Goal: Transaction & Acquisition: Purchase product/service

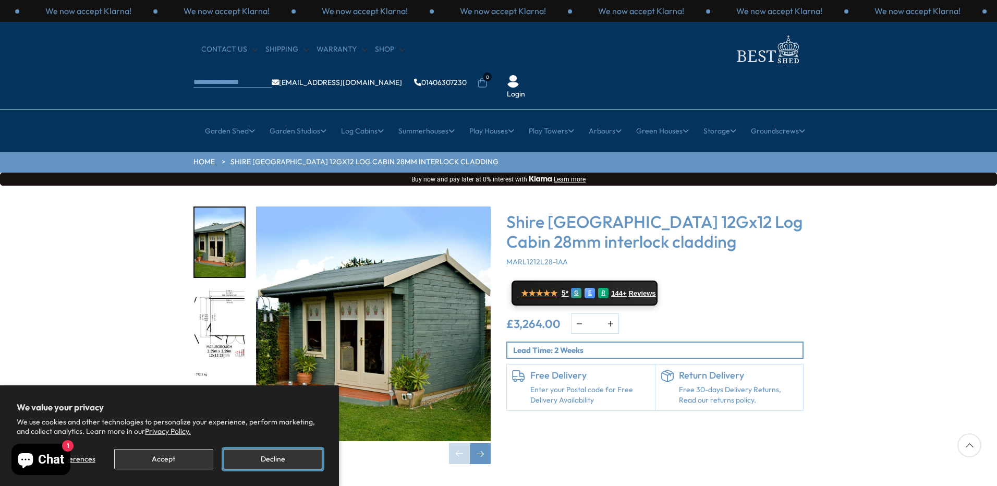
click at [266, 453] on button "Decline" at bounding box center [273, 459] width 99 height 20
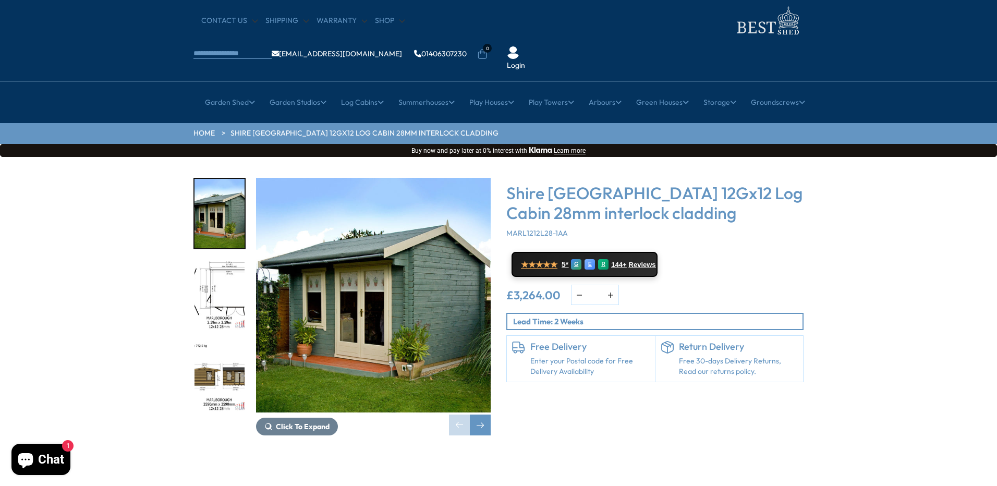
scroll to position [26, 0]
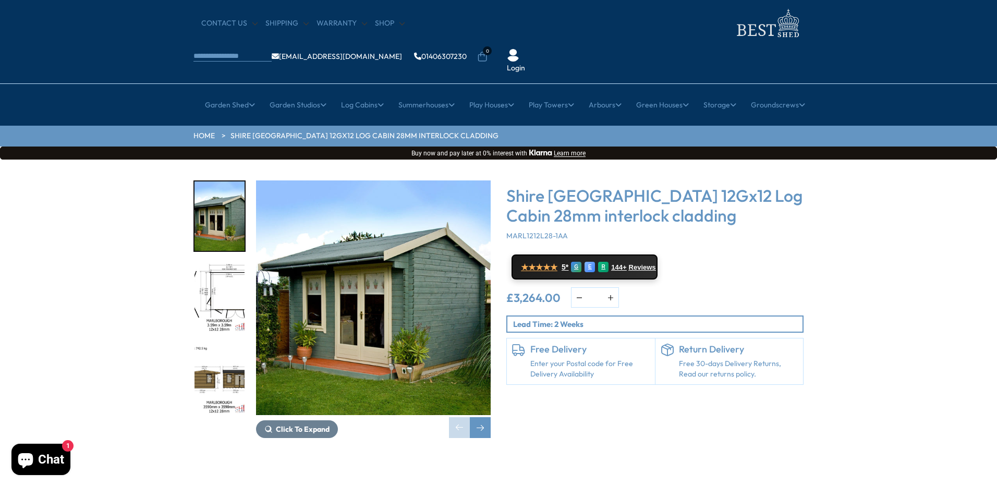
click at [208, 182] on img "1 / 18" at bounding box center [219, 215] width 50 height 69
click at [301, 424] on span "Click To Expand" at bounding box center [303, 428] width 54 height 9
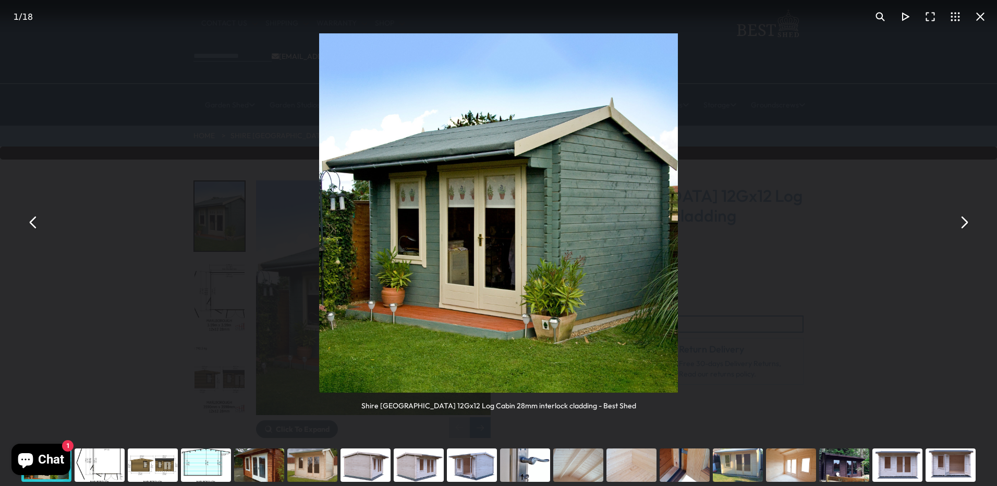
click at [87, 454] on div "You can close this modal content with the ESC key" at bounding box center [99, 465] width 53 height 42
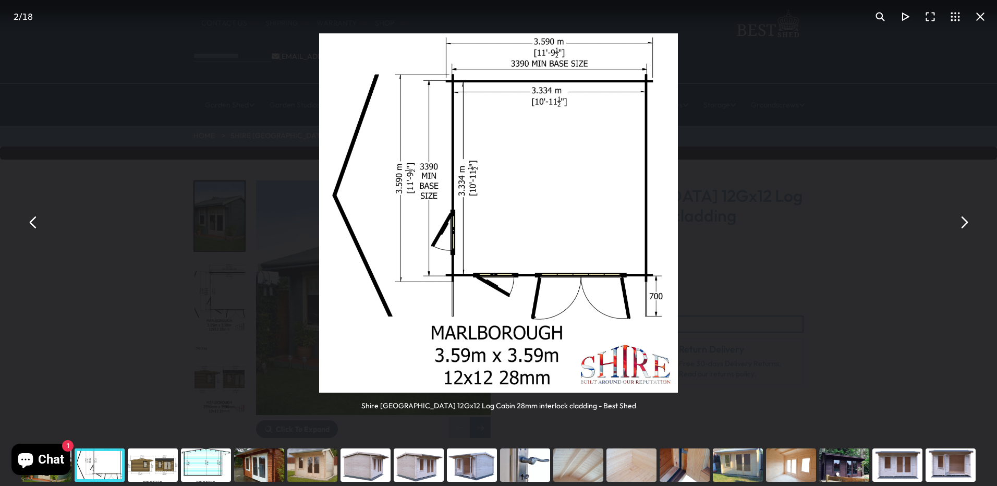
click at [141, 464] on div "You can close this modal content with the ESC key" at bounding box center [152, 465] width 53 height 42
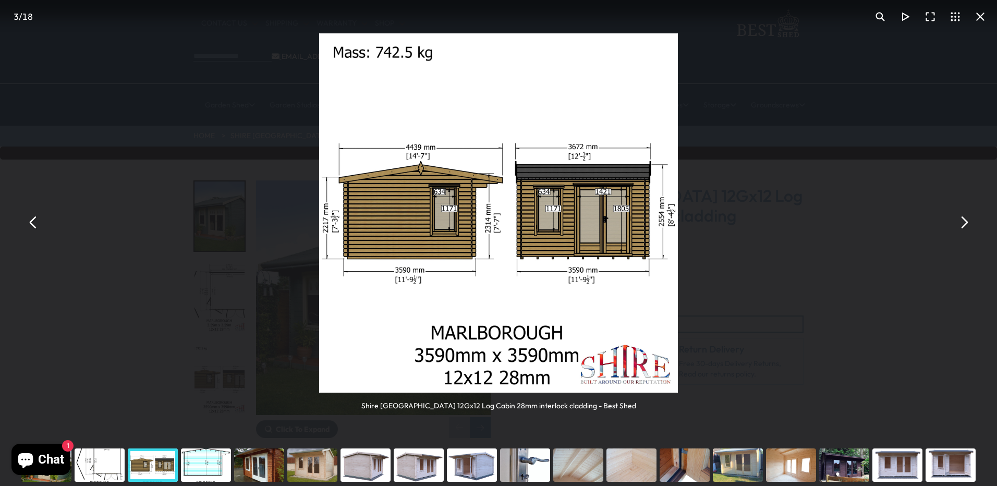
click at [196, 463] on div "You can close this modal content with the ESC key" at bounding box center [205, 465] width 53 height 42
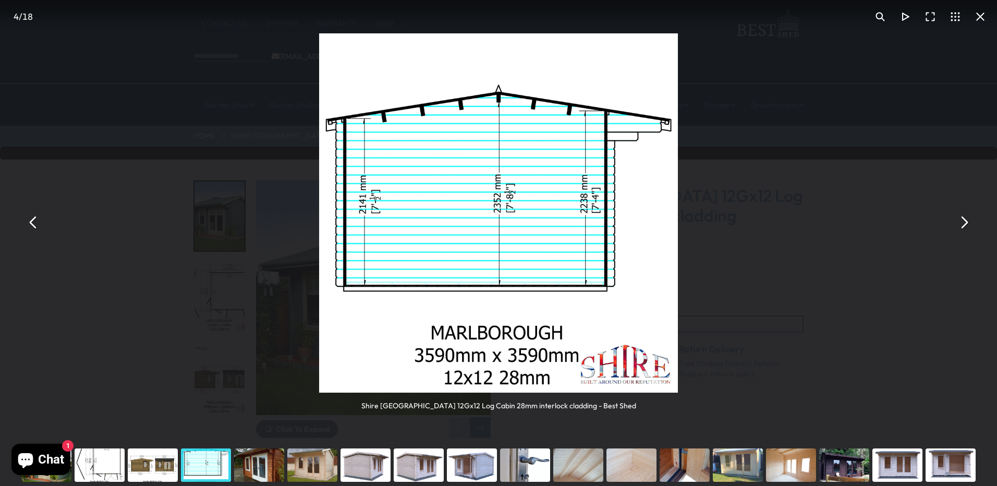
click at [245, 467] on div "You can close this modal content with the ESC key" at bounding box center [259, 465] width 53 height 42
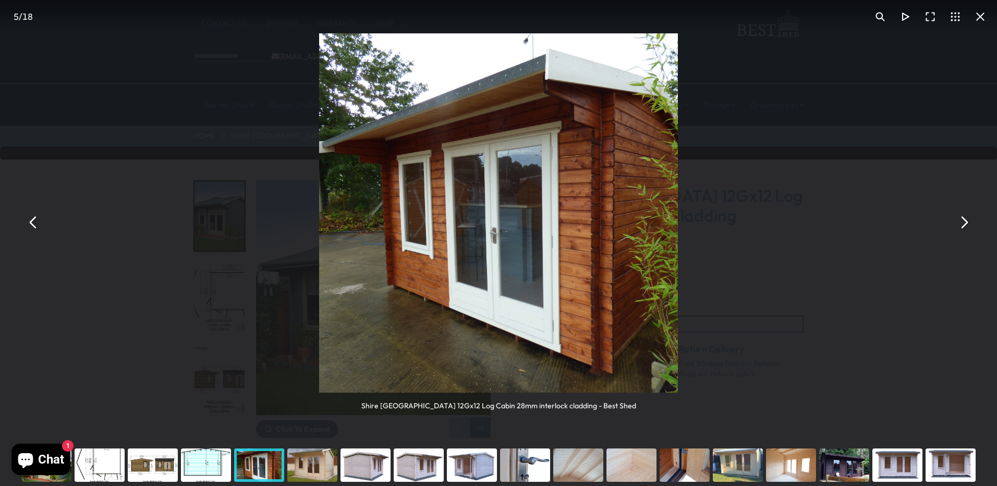
click at [292, 468] on div "You can close this modal content with the ESC key" at bounding box center [312, 465] width 53 height 42
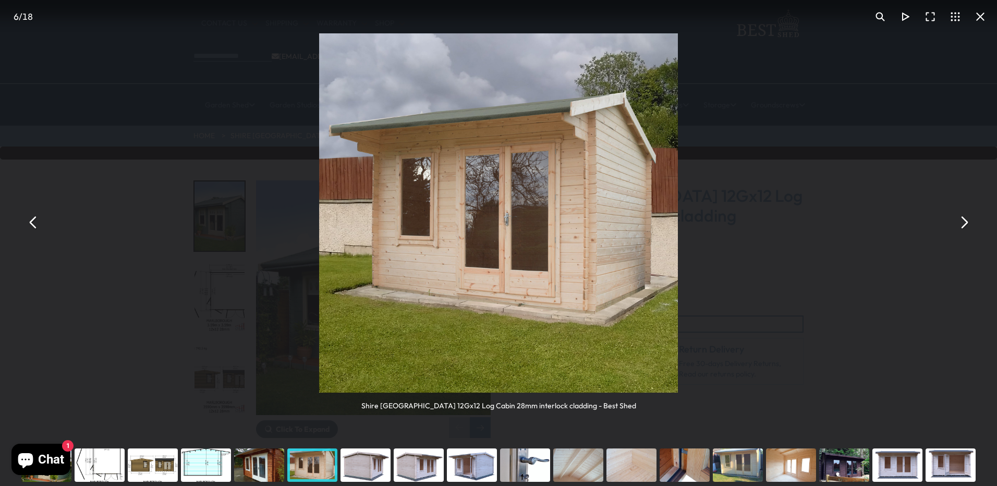
click at [354, 466] on div "You can close this modal content with the ESC key" at bounding box center [365, 465] width 53 height 42
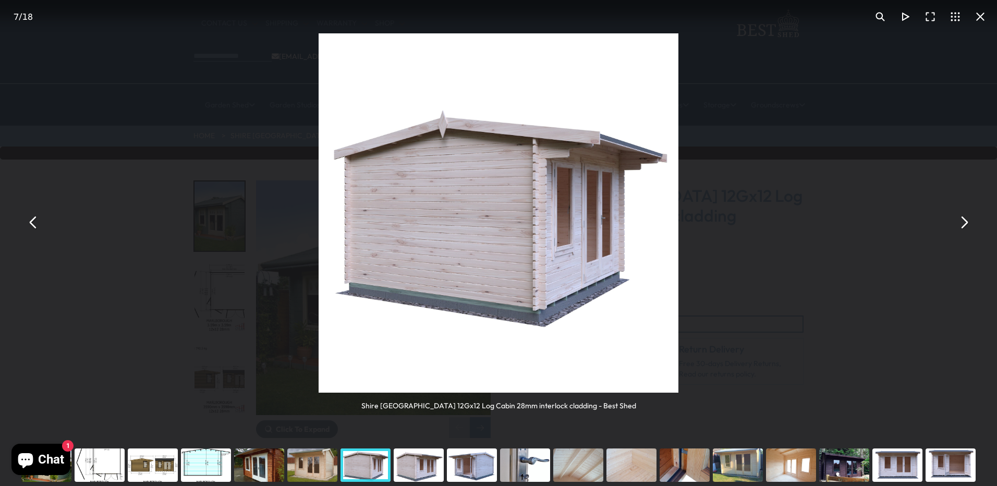
click at [396, 467] on div "You can close this modal content with the ESC key" at bounding box center [418, 465] width 53 height 42
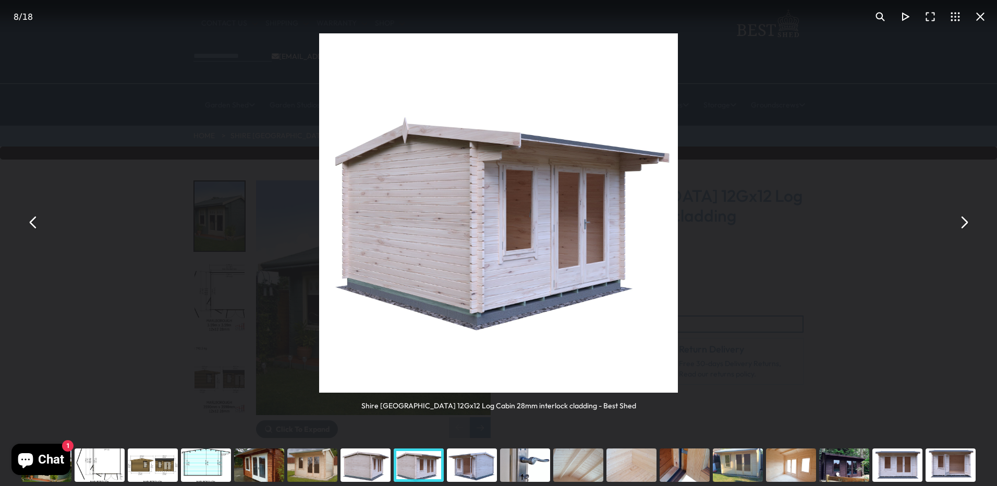
click at [519, 464] on div "You can close this modal content with the ESC key" at bounding box center [524, 465] width 53 height 42
